Goal: Navigation & Orientation: Find specific page/section

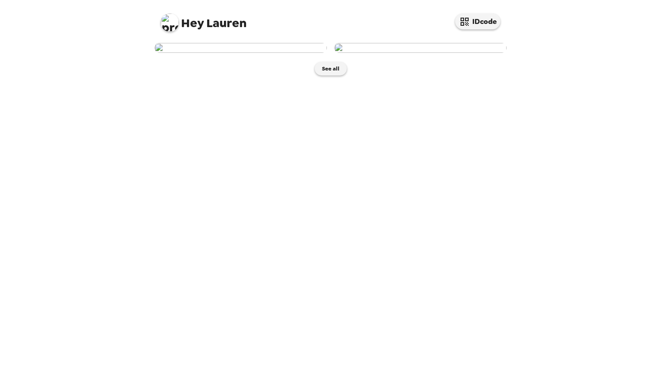
click at [333, 75] on button "See all" at bounding box center [331, 69] width 32 height 14
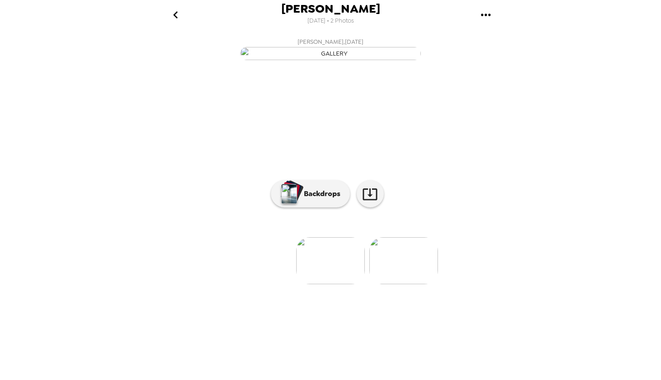
scroll to position [11, 0]
click at [328, 207] on button "Backdrops" at bounding box center [310, 193] width 79 height 27
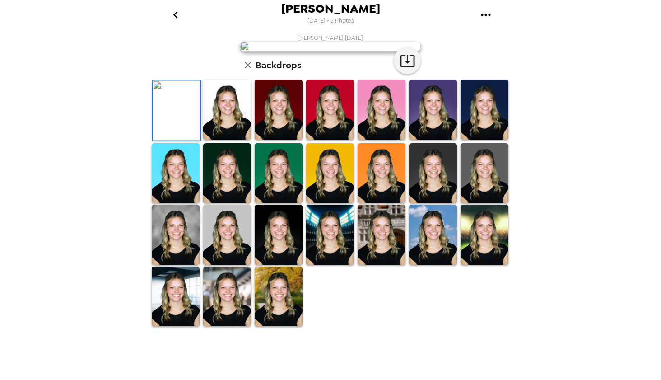
scroll to position [0, 0]
click at [174, 18] on icon "go back" at bounding box center [176, 15] width 14 height 14
